Goal: Transaction & Acquisition: Subscribe to service/newsletter

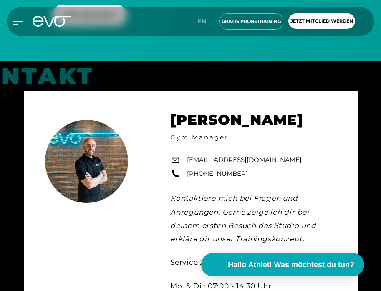
scroll to position [2545, 0]
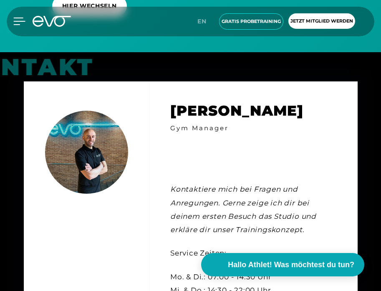
click at [22, 21] on icon at bounding box center [20, 21] width 12 height 7
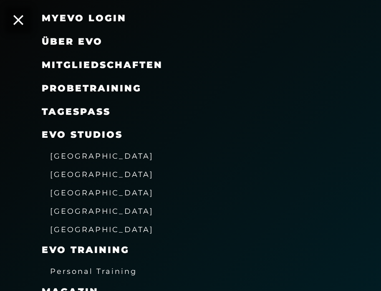
scroll to position [0, 0]
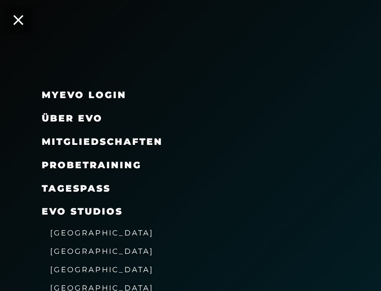
click at [101, 144] on span "Mitgliedschaften" at bounding box center [102, 141] width 121 height 11
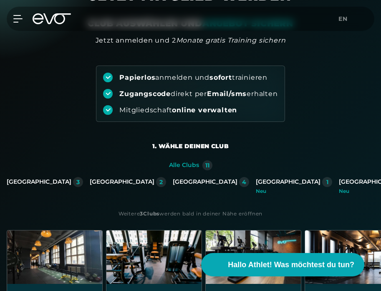
scroll to position [56, 0]
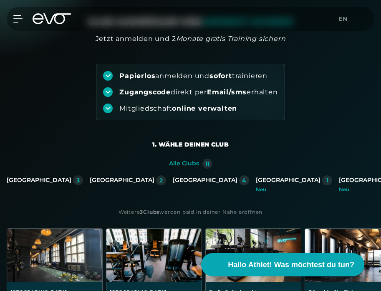
click at [339, 183] on div "[GEOGRAPHIC_DATA]" at bounding box center [371, 181] width 65 height 8
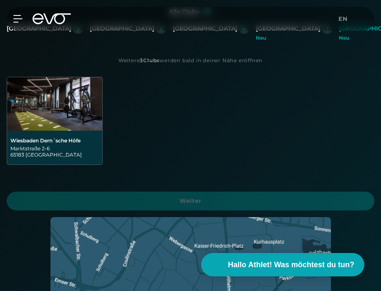
scroll to position [213, 0]
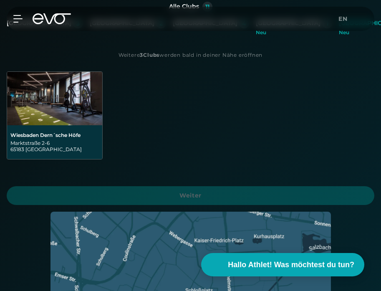
click at [47, 121] on img at bounding box center [54, 98] width 95 height 53
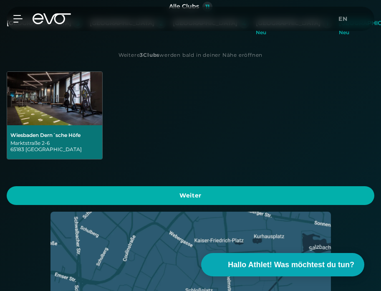
click at [116, 208] on div "Alle Clubs 11 [GEOGRAPHIC_DATA] 3 [GEOGRAPHIC_DATA] 2 [GEOGRAPHIC_DATA] 4 [GEOG…" at bounding box center [190, 247] width 381 height 490
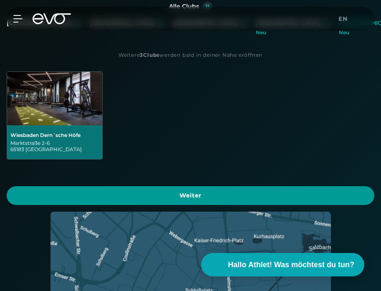
click at [131, 198] on span "Weiter" at bounding box center [191, 195] width 348 height 9
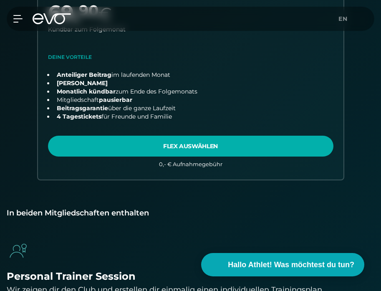
scroll to position [628, 0]
